Goal: Understand site structure: Understand site structure

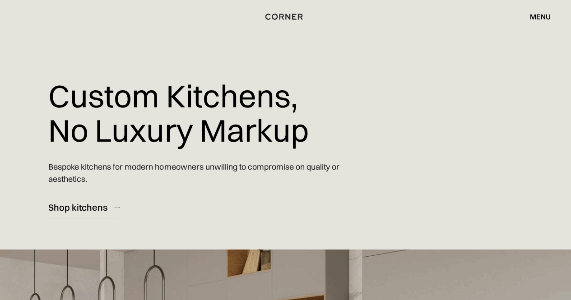
click at [547, 16] on div "menu" at bounding box center [540, 16] width 21 height 7
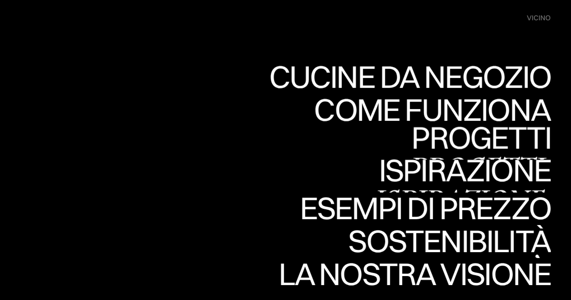
click at [447, 134] on link "Progetti Progetti" at bounding box center [479, 142] width 144 height 33
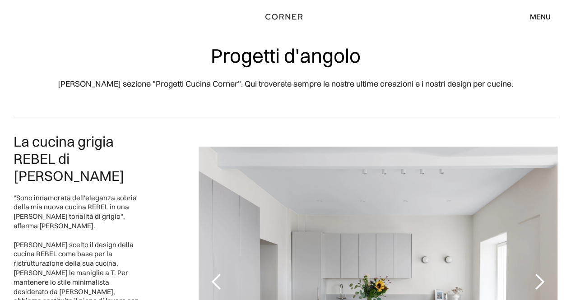
click at [538, 17] on font "menu" at bounding box center [540, 16] width 21 height 9
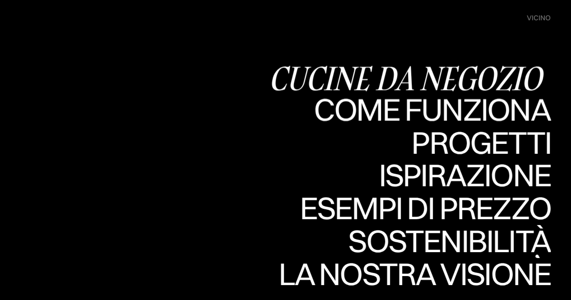
scroll to position [181, 0]
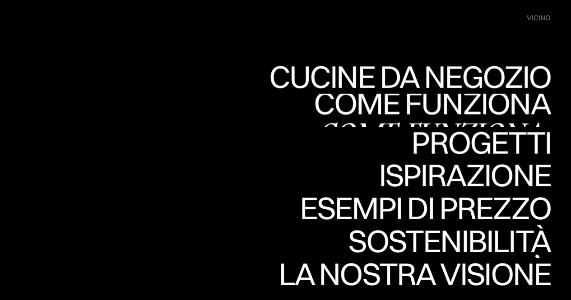
click at [440, 104] on link "Come funziona Come funziona" at bounding box center [432, 110] width 237 height 33
